Goal: Navigation & Orientation: Find specific page/section

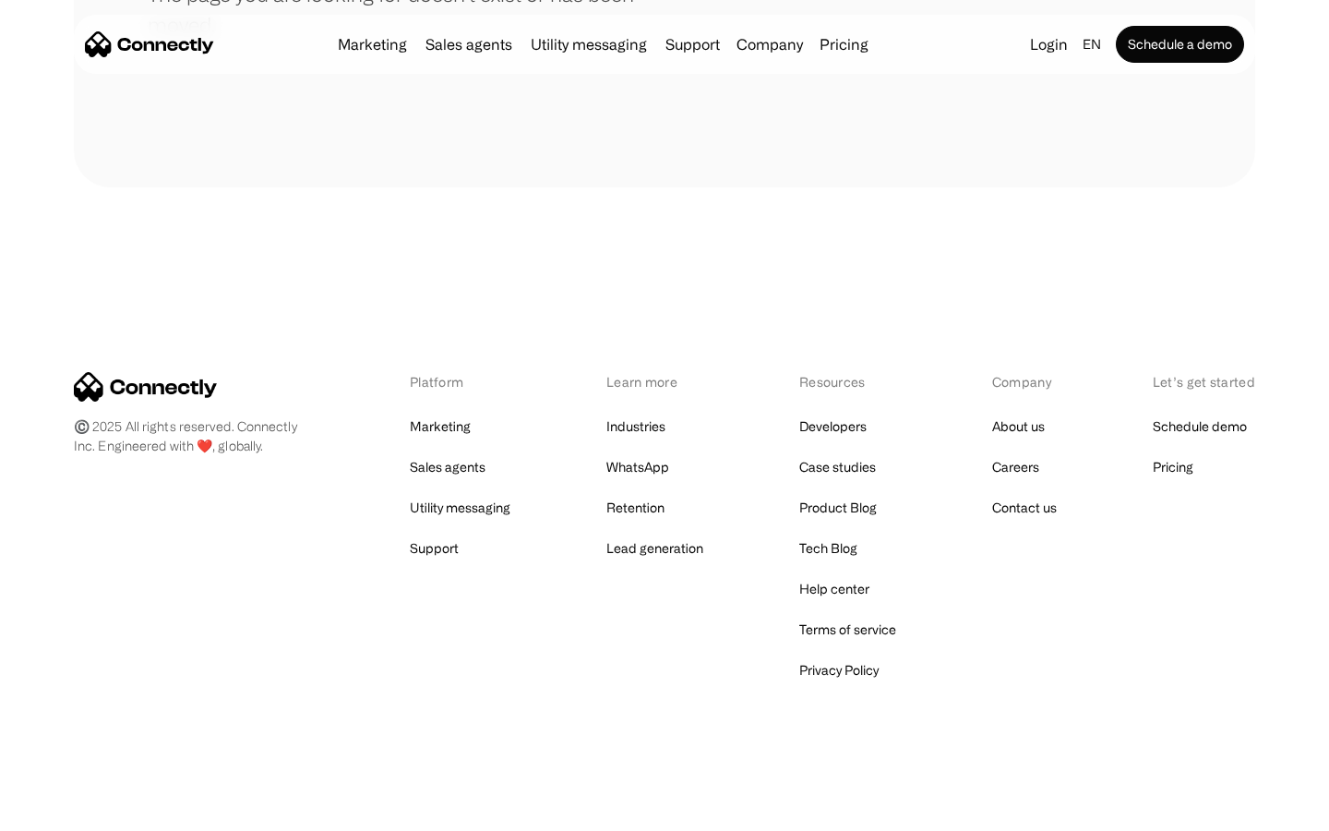
scroll to position [337, 0]
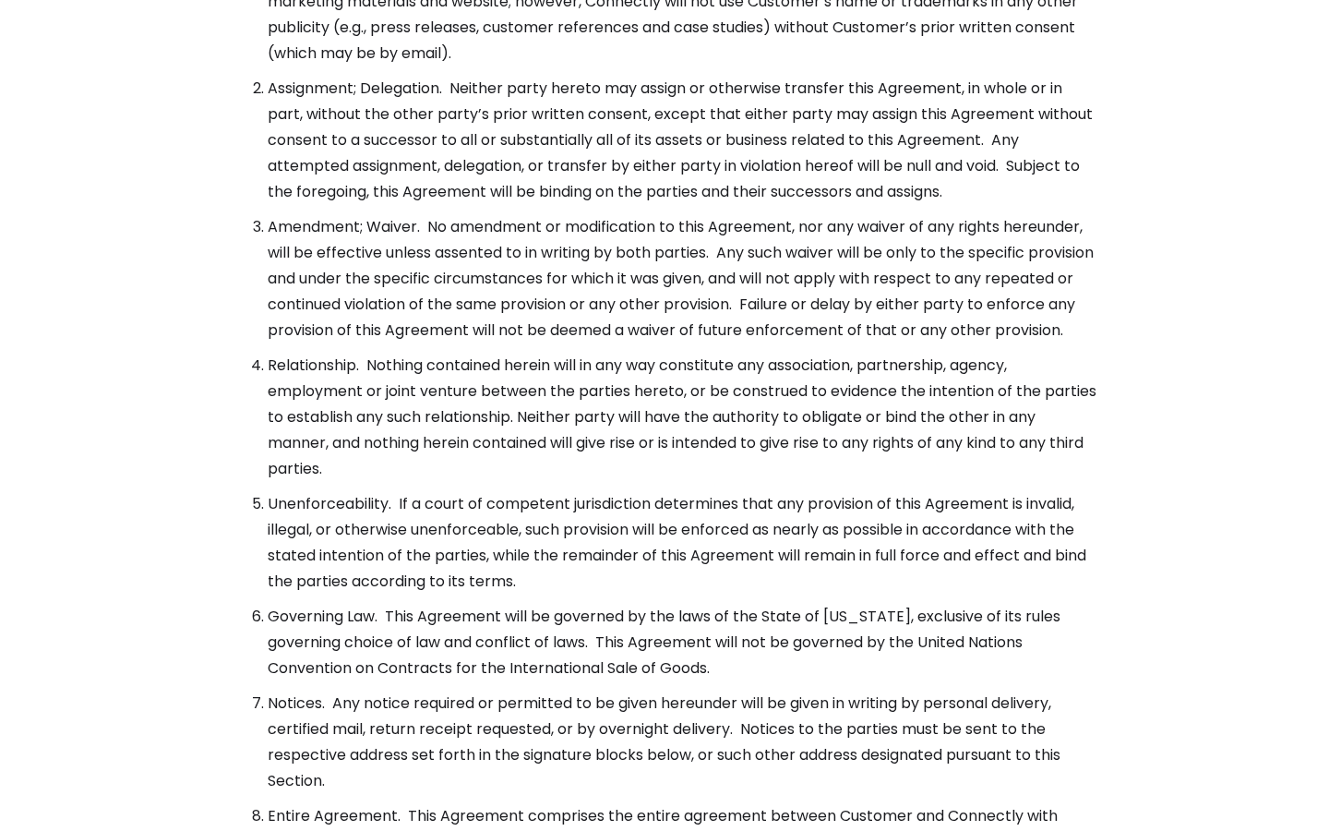
scroll to position [6711, 0]
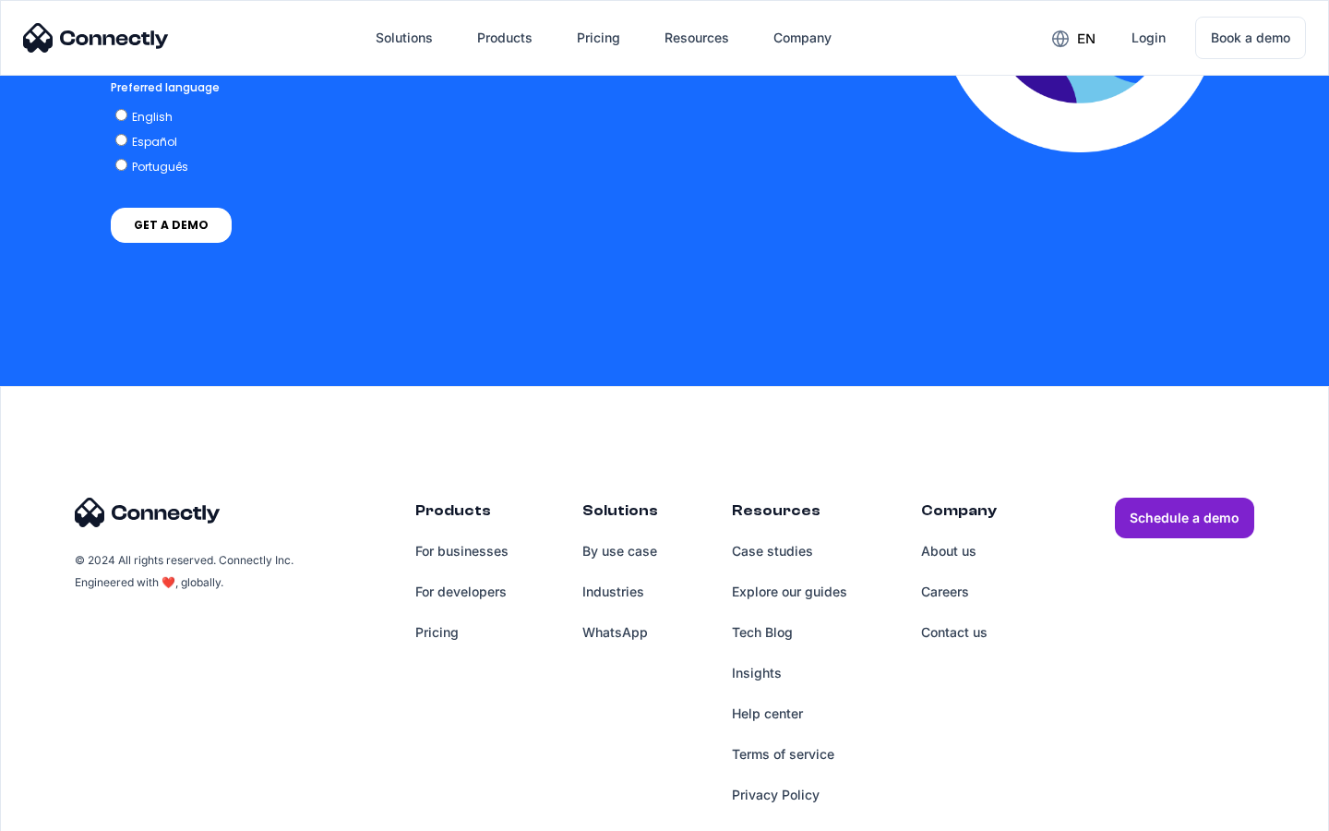
scroll to position [4073, 0]
